Goal: Task Accomplishment & Management: Manage account settings

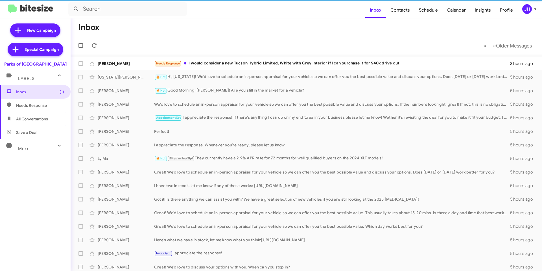
click at [527, 9] on div "JH" at bounding box center [527, 9] width 10 height 10
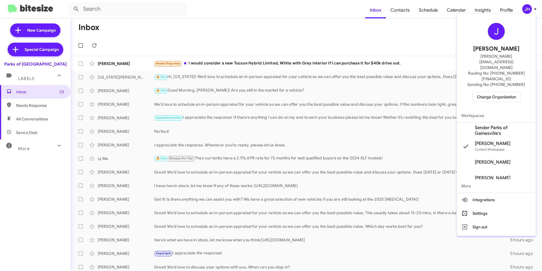
click at [410, 27] on div at bounding box center [271, 135] width 542 height 271
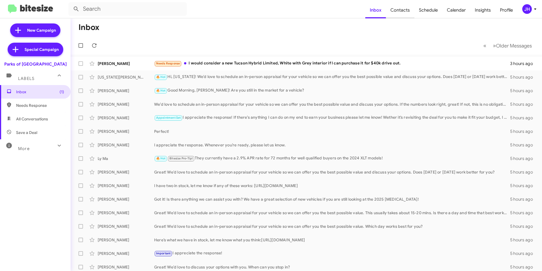
click at [403, 11] on span "Contacts" at bounding box center [400, 10] width 29 height 16
type input "in:groups"
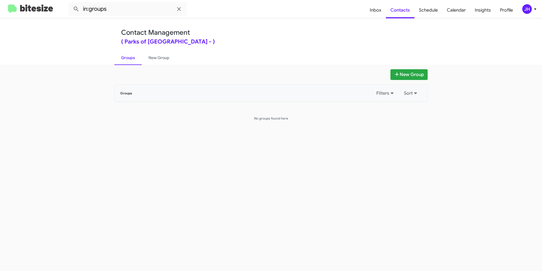
click at [536, 8] on icon at bounding box center [535, 9] width 7 height 7
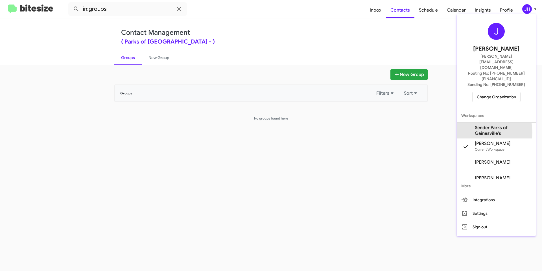
click at [481, 125] on span "Sender Parks of Gainesville's" at bounding box center [503, 130] width 56 height 11
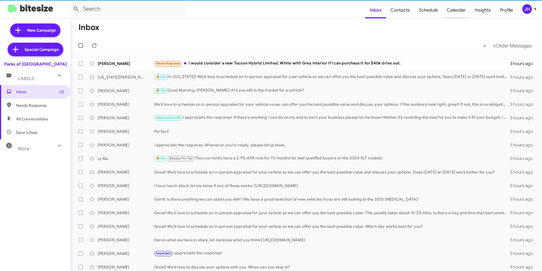
click at [449, 7] on span "Calendar" at bounding box center [456, 10] width 28 height 16
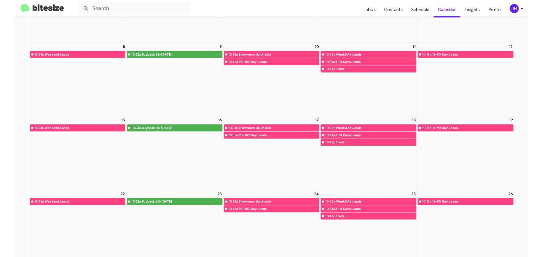
scroll to position [113, 0]
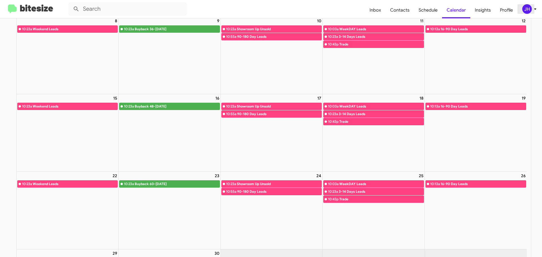
click at [523, 7] on div "JH" at bounding box center [527, 9] width 10 height 10
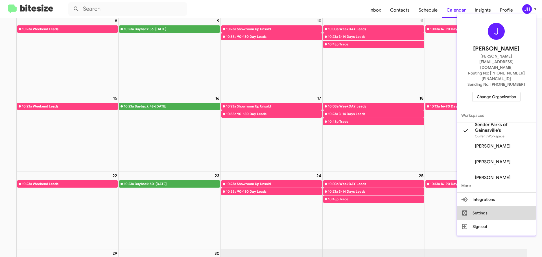
click at [488, 206] on button "Settings" at bounding box center [496, 213] width 79 height 14
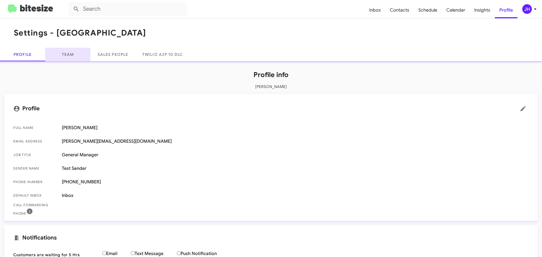
click at [56, 54] on link "Team" at bounding box center [67, 55] width 45 height 14
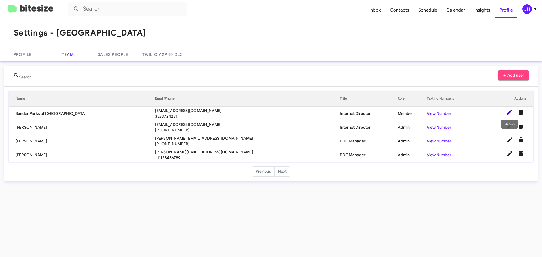
click at [507, 113] on icon at bounding box center [509, 112] width 7 height 7
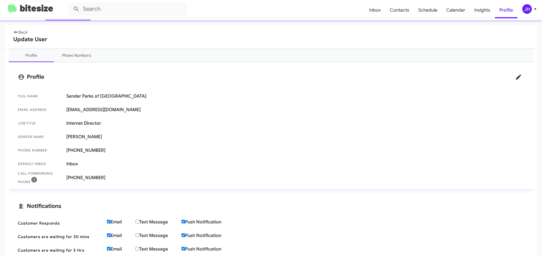
scroll to position [56, 0]
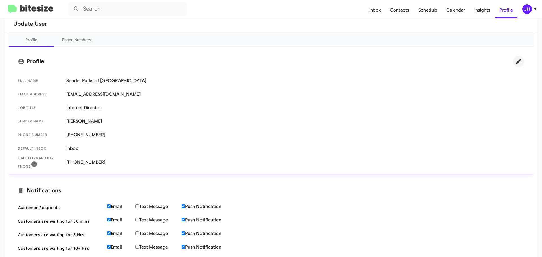
click at [515, 65] on icon at bounding box center [518, 61] width 7 height 7
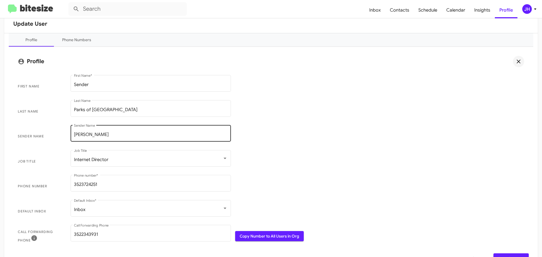
click at [116, 137] on input "Shianne Harrison" at bounding box center [151, 134] width 154 height 5
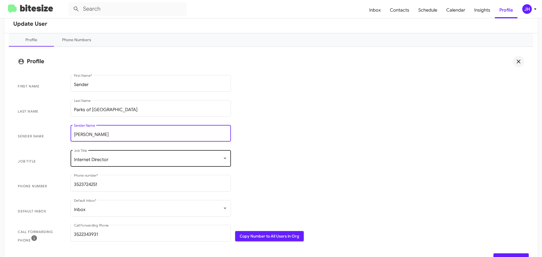
type input "Rob Terry"
click at [118, 156] on div "Internet Director Job Title" at bounding box center [151, 158] width 154 height 18
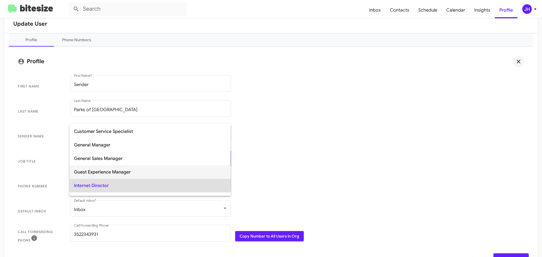
scroll to position [64, 0]
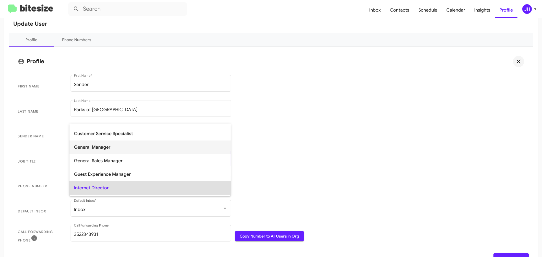
click at [119, 150] on span "General Manager" at bounding box center [150, 148] width 152 height 14
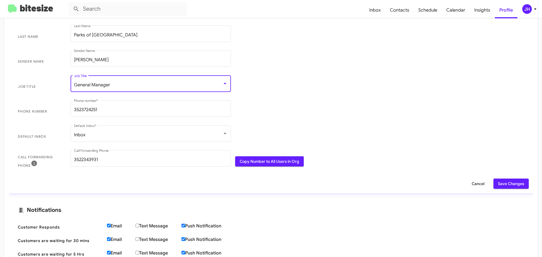
scroll to position [141, 0]
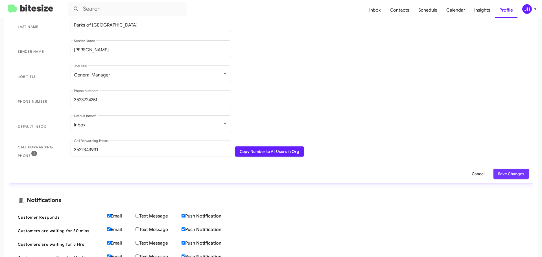
click at [493, 175] on button "Save Changes" at bounding box center [510, 174] width 35 height 10
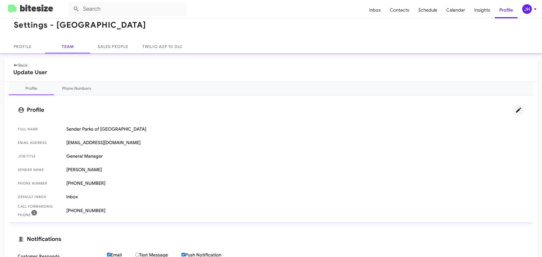
scroll to position [0, 0]
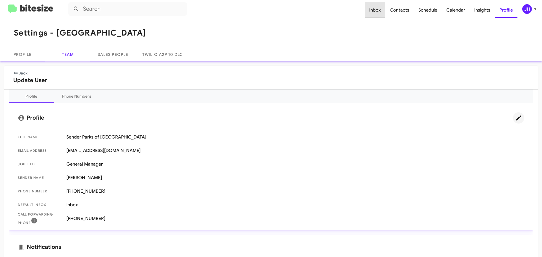
click at [379, 10] on span "Inbox" at bounding box center [375, 10] width 21 height 16
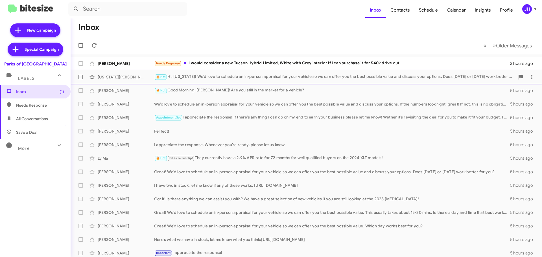
click at [255, 77] on div "🔥 Hot Hi, Virginia! We’d love to schedule an in-person appraisal for your vehic…" at bounding box center [334, 77] width 361 height 6
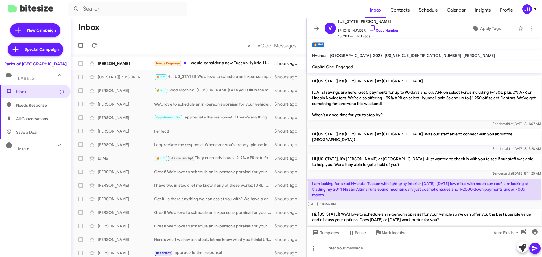
scroll to position [174, 0]
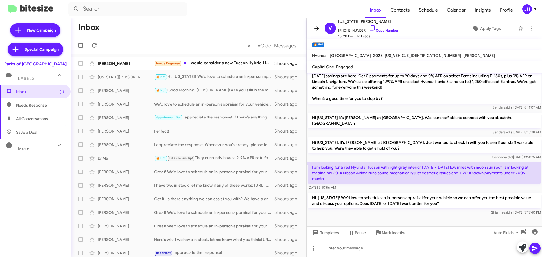
click at [316, 28] on icon at bounding box center [316, 28] width 7 height 7
